Goal: Register for event/course

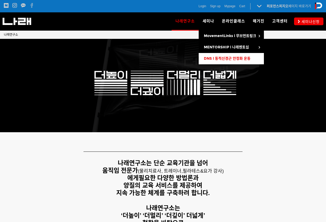
click at [212, 58] on span "DNS l 동적신경근 안정화 운동" at bounding box center [227, 58] width 47 height 4
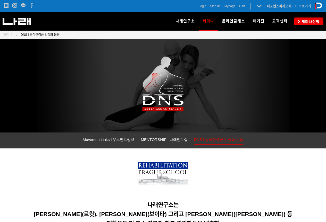
drag, startPoint x: 330, startPoint y: 65, endPoint x: 324, endPoint y: 8, distance: 57.5
click at [325, 8] on html "알림 뒤로 알림 설정 뒤로 더보기 게시물 알림 내 글 반응 내가 작성한 게시물이나 댓글에 다른 사람이 댓글이나 답글을 작성하면 알려줍니다. 공…" at bounding box center [163, 111] width 326 height 222
click at [300, 21] on span "세미나신청" at bounding box center [310, 21] width 20 height 5
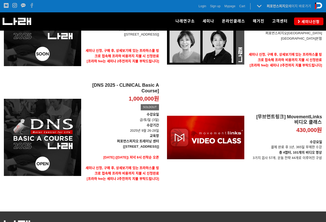
scroll to position [134, 0]
